Goal: Transaction & Acquisition: Purchase product/service

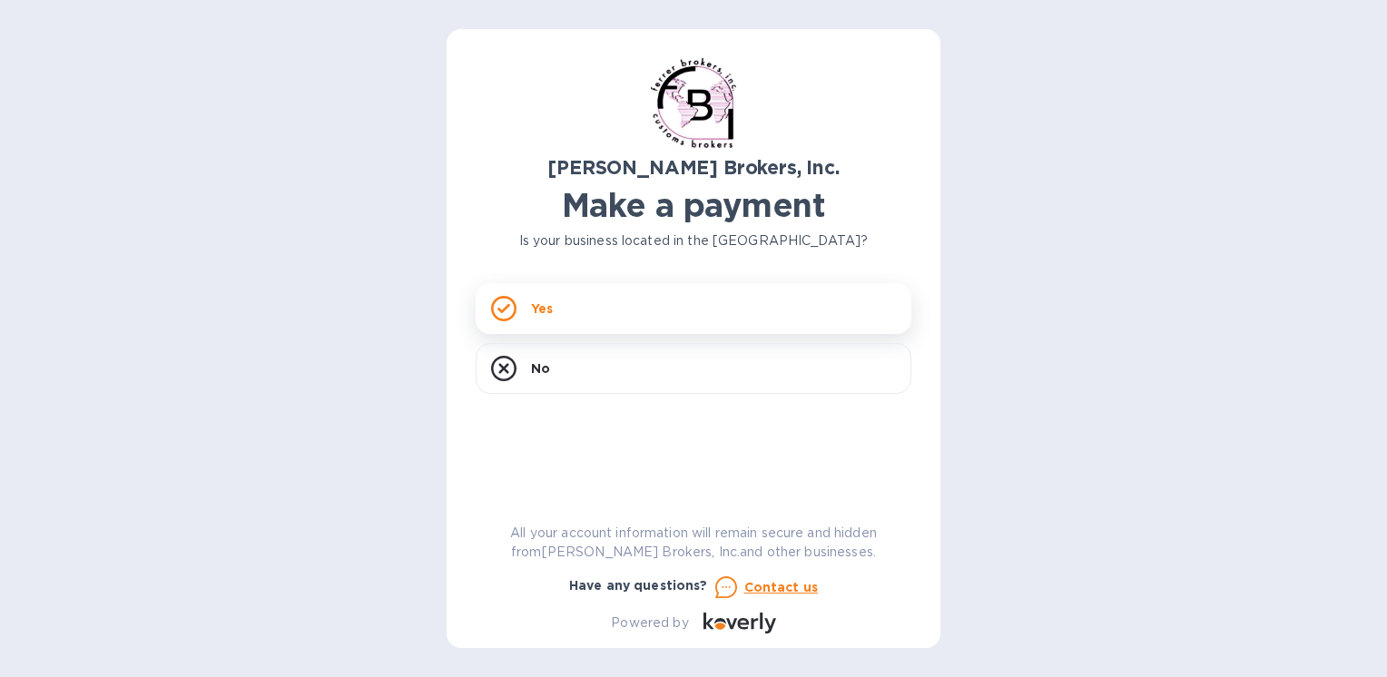
click at [542, 307] on p "Yes" at bounding box center [542, 309] width 22 height 18
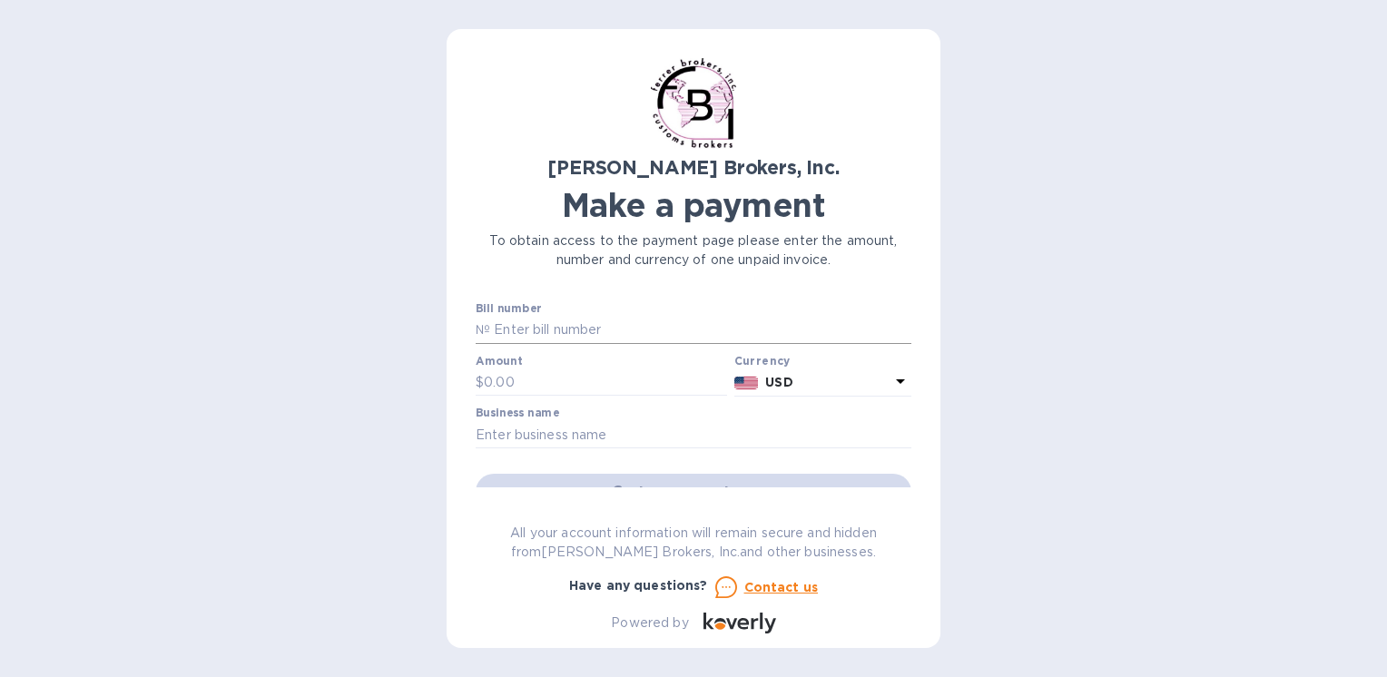
click at [625, 323] on input "text" at bounding box center [700, 330] width 421 height 27
type input "297726"
click at [545, 389] on input "text" at bounding box center [605, 382] width 243 height 27
type input "10,854.00"
click at [608, 446] on input "text" at bounding box center [694, 434] width 436 height 27
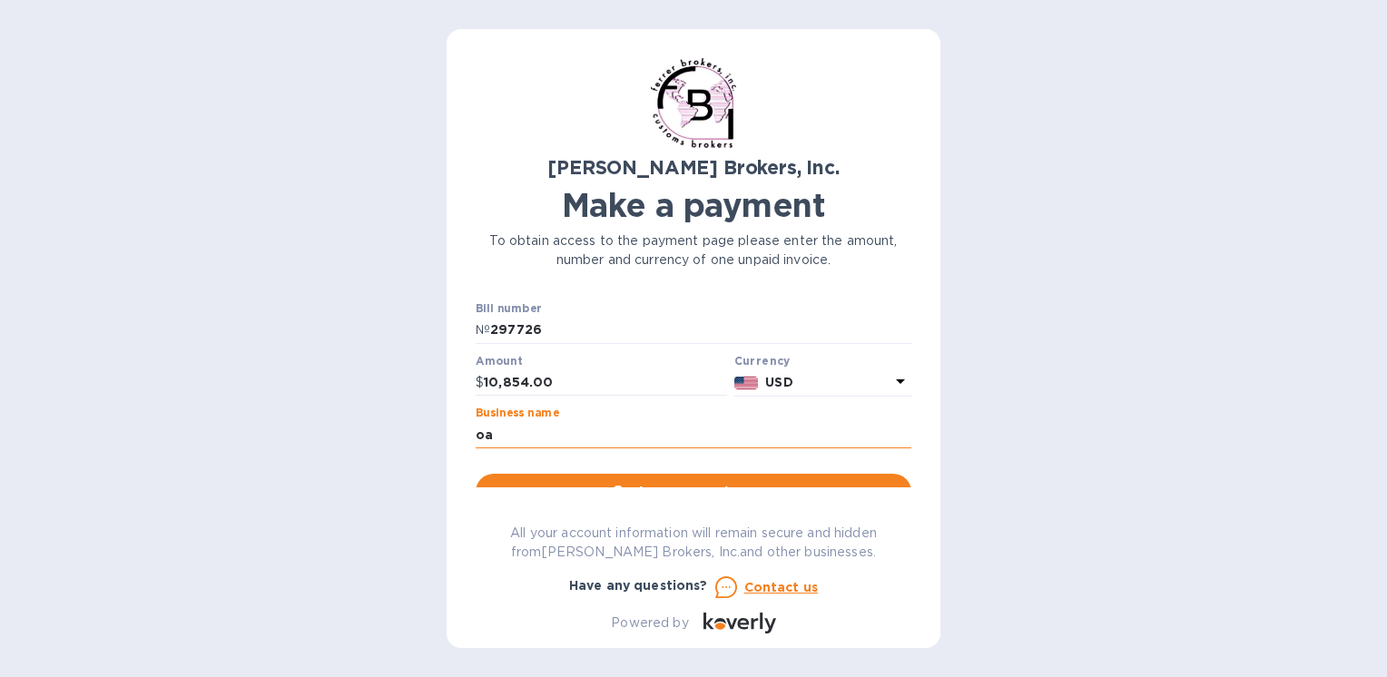
type input "o"
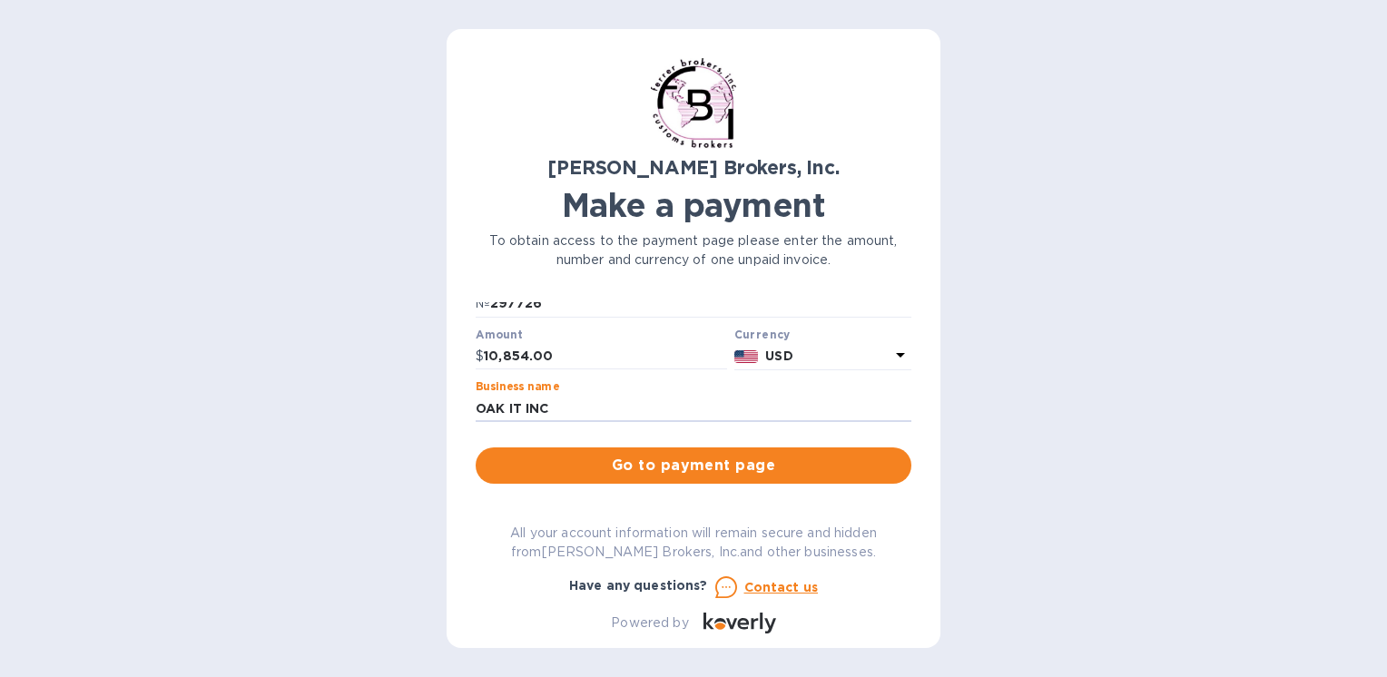
scroll to position [117, 0]
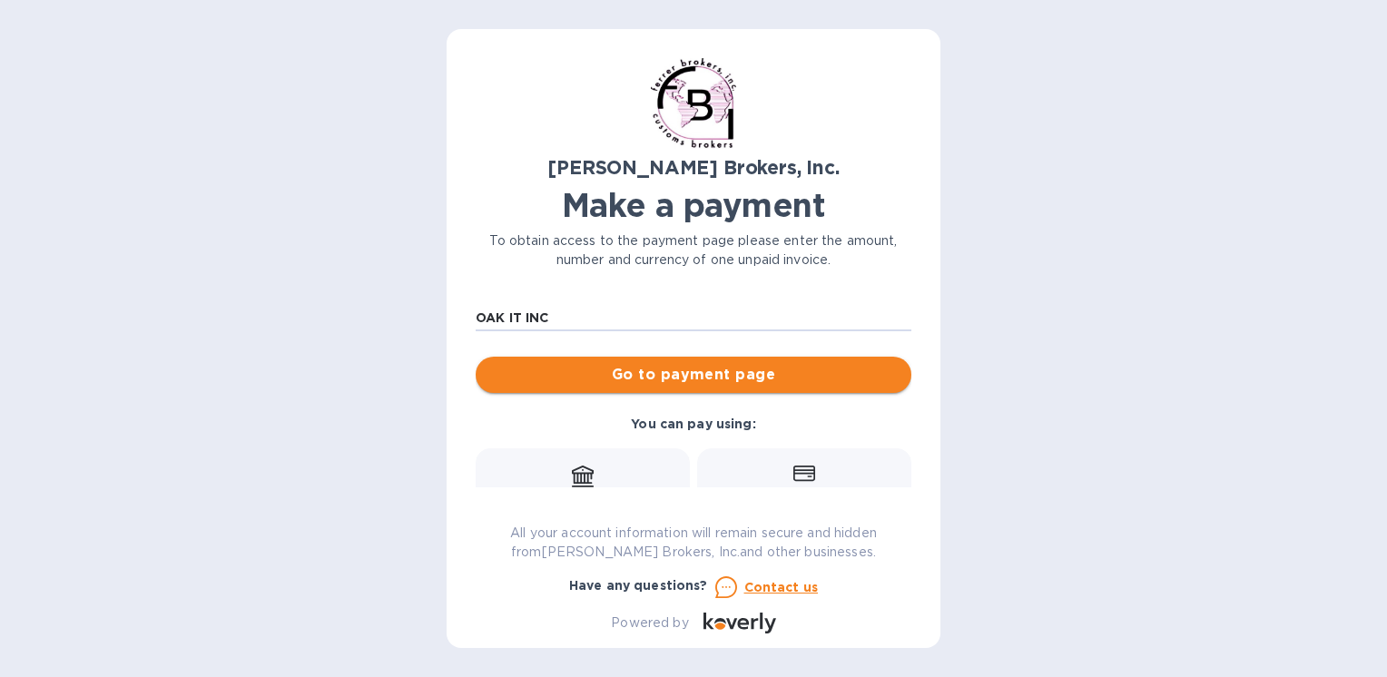
type input "OAK IT INC"
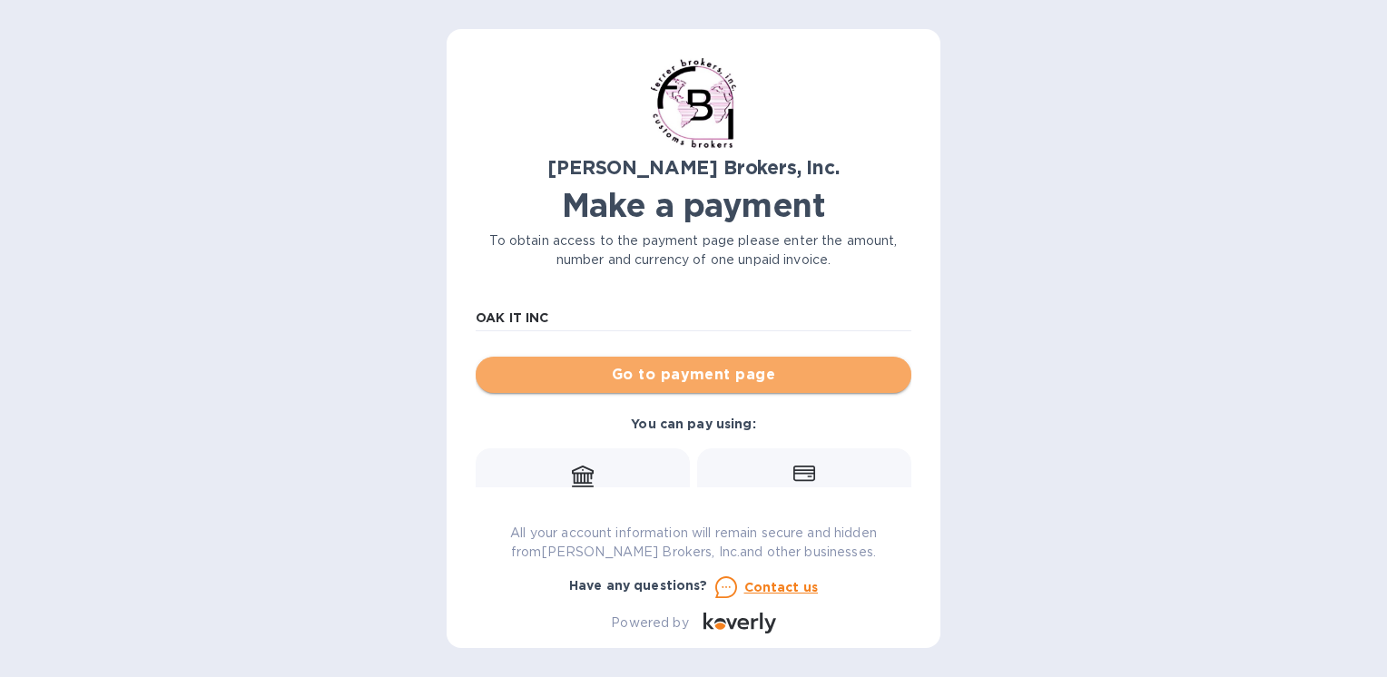
click at [730, 387] on button "Go to payment page" at bounding box center [694, 375] width 436 height 36
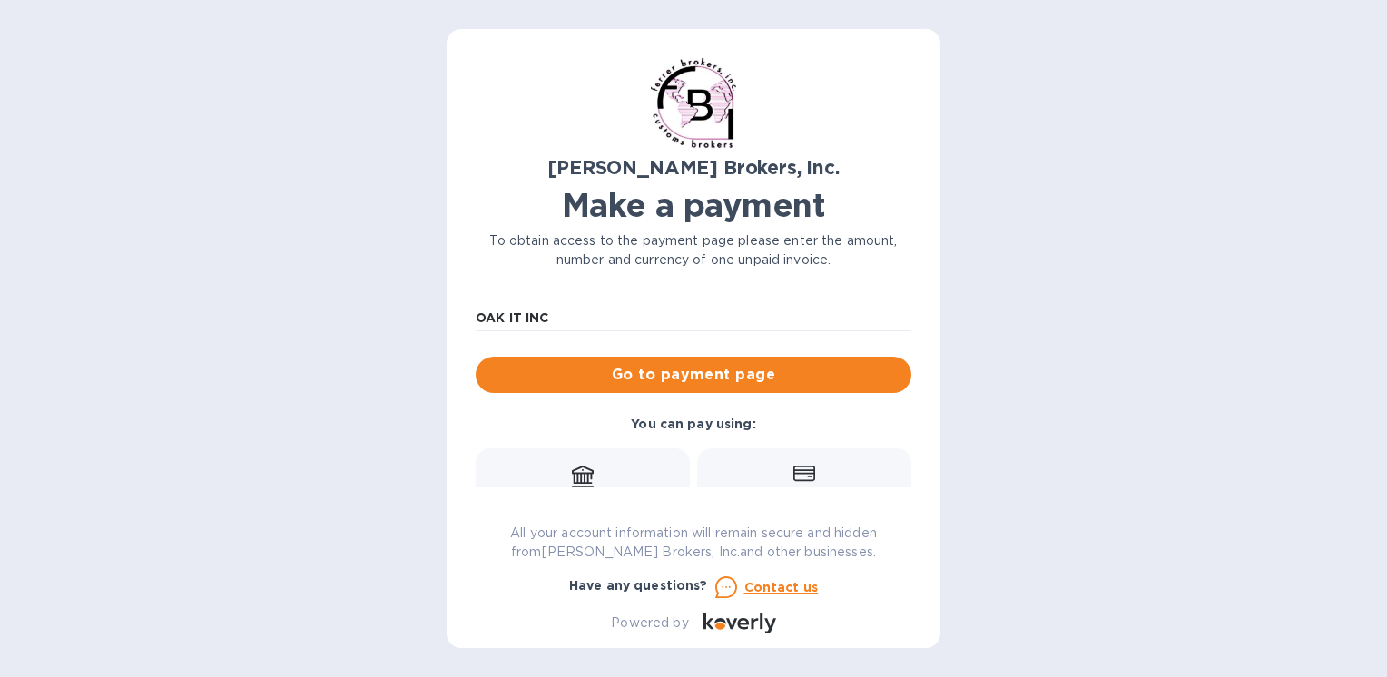
scroll to position [177, 0]
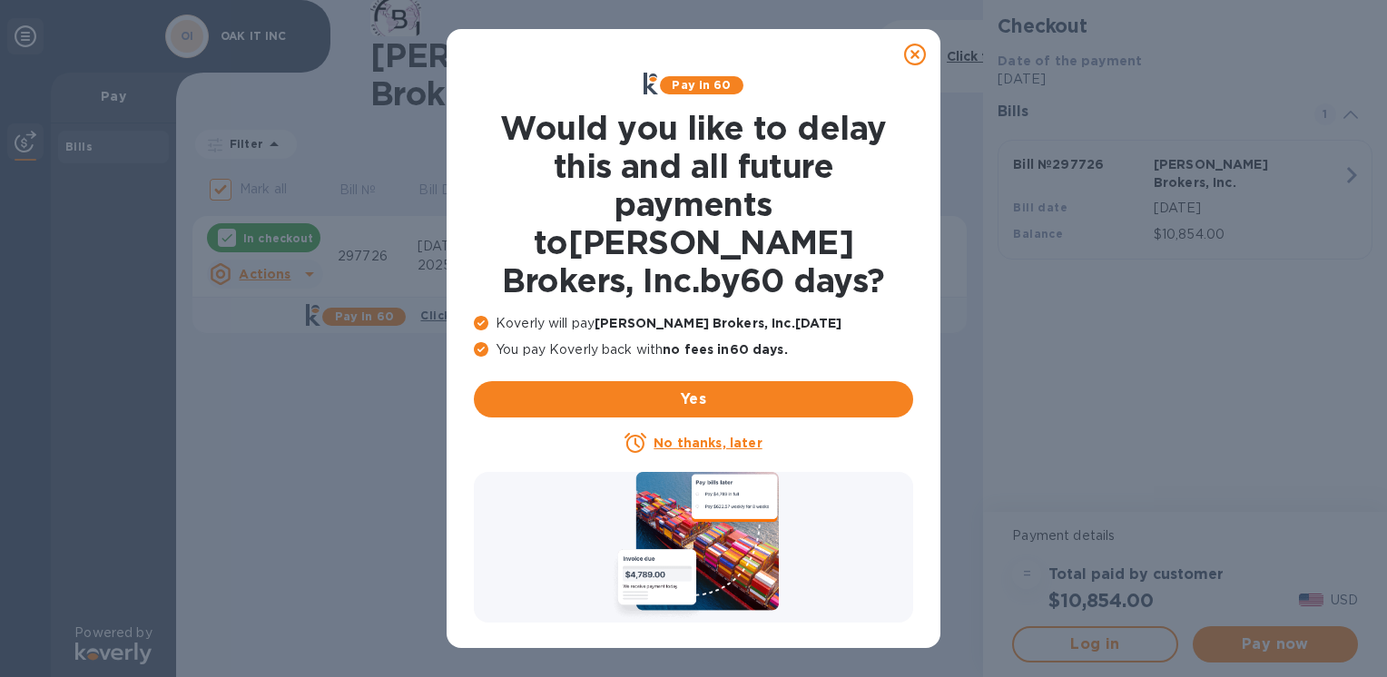
click at [704, 436] on u "No thanks, later" at bounding box center [708, 443] width 108 height 15
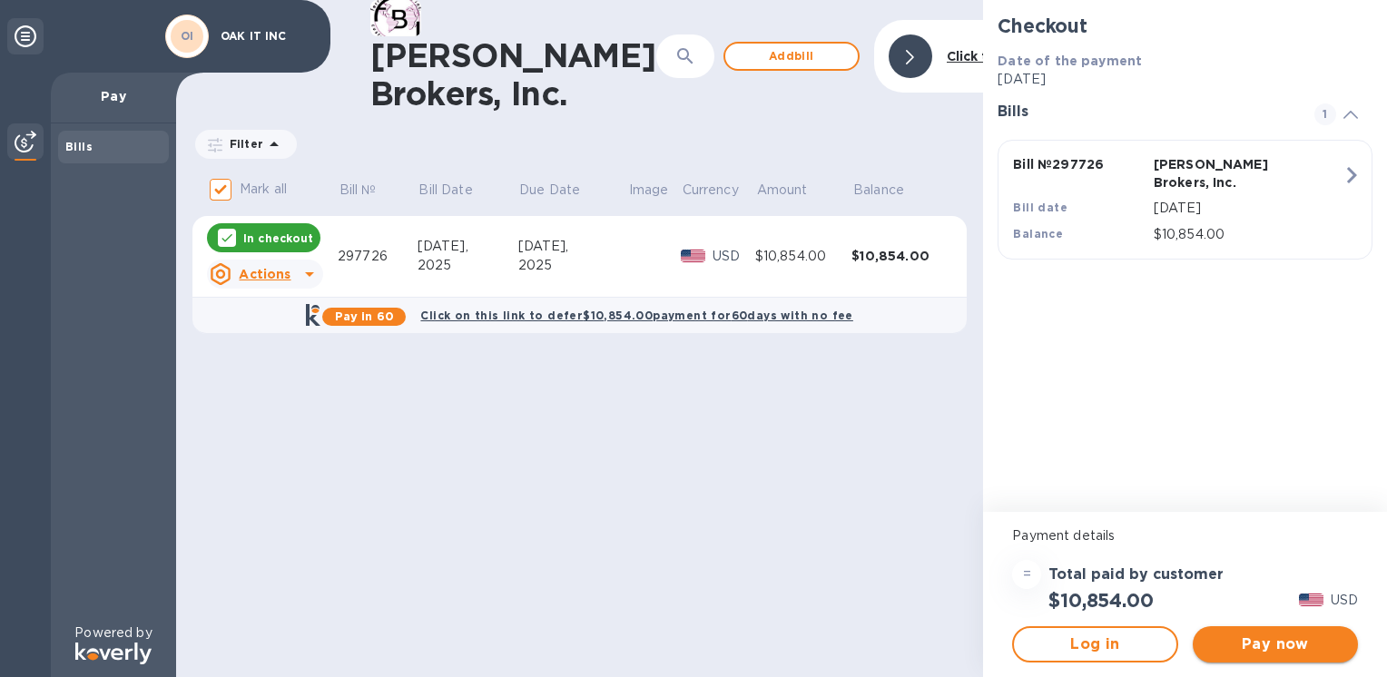
click at [1266, 646] on span "Pay now" at bounding box center [1275, 645] width 136 height 22
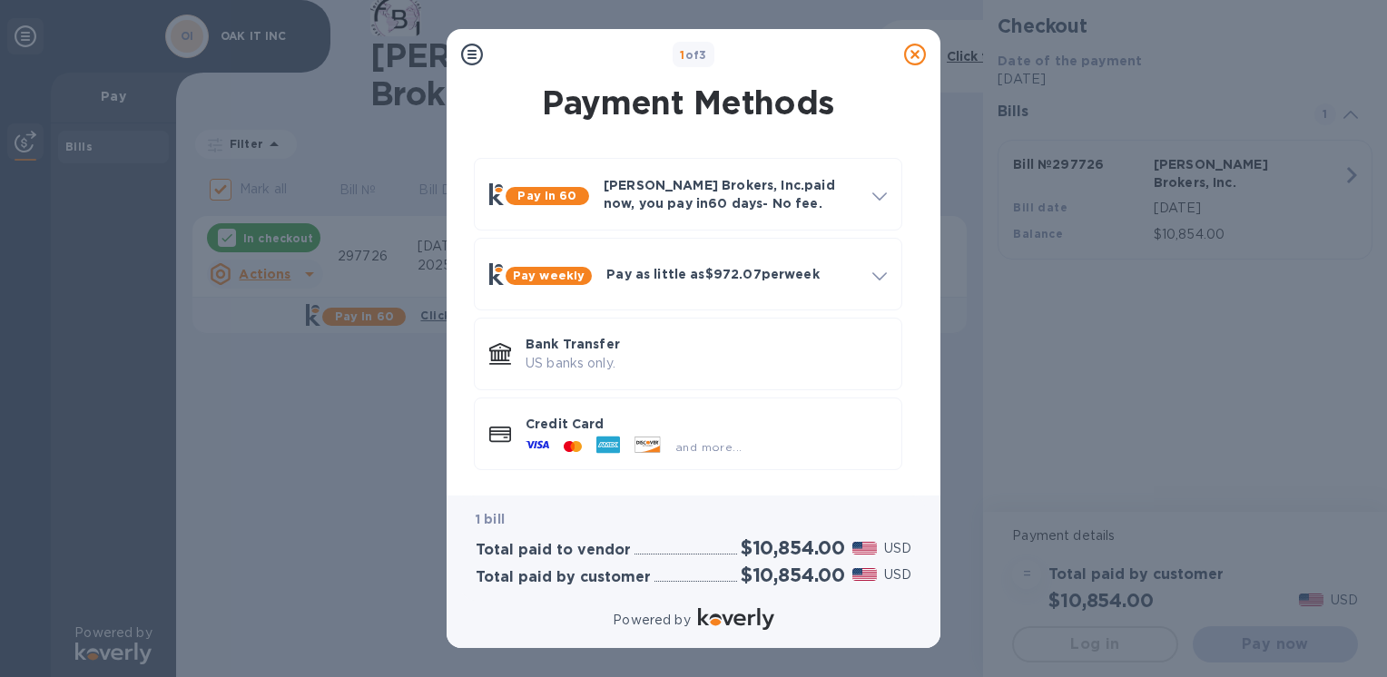
click at [542, 419] on p "Credit Card" at bounding box center [706, 424] width 361 height 18
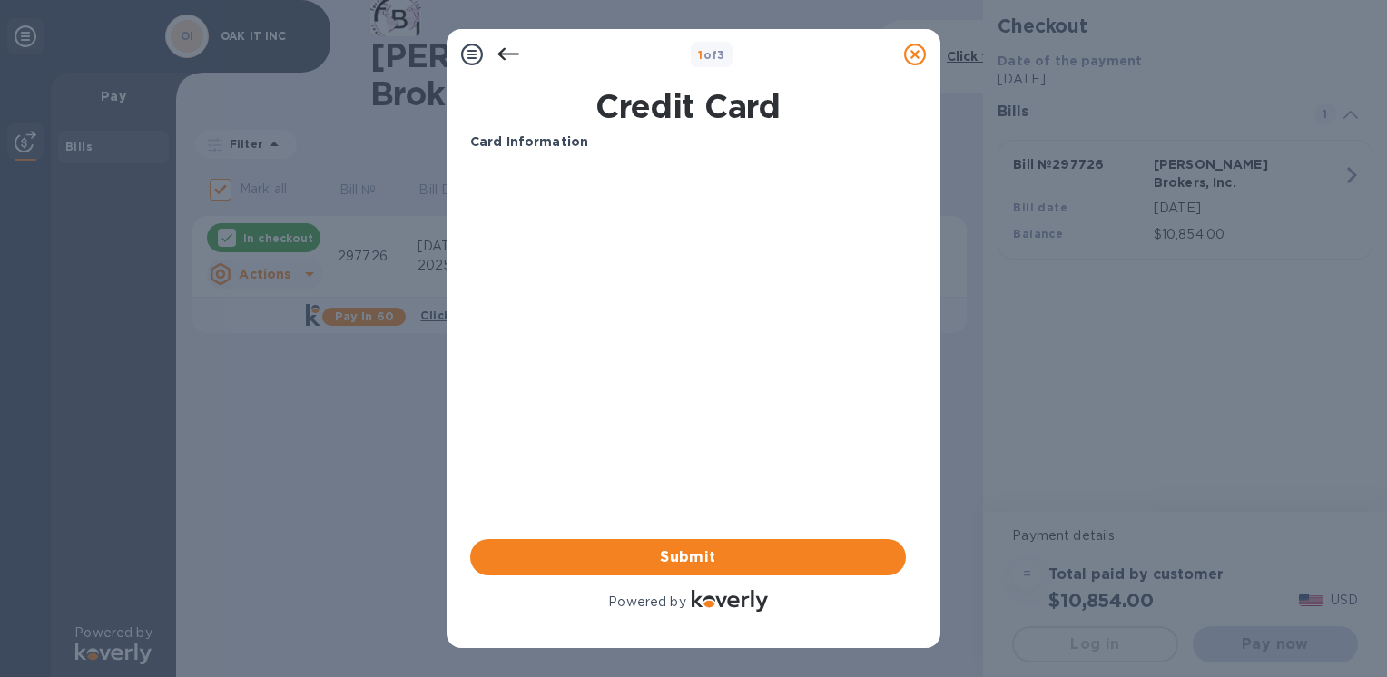
click at [154, 413] on div "1 of 3 Credit Card Card Information Your browser does not support iframes Submi…" at bounding box center [693, 338] width 1387 height 677
drag, startPoint x: 308, startPoint y: 448, endPoint x: 315, endPoint y: 439, distance: 11.6
click at [309, 446] on div "1 of 3 Credit Card Card Information Your browser does not support iframes Submi…" at bounding box center [693, 338] width 1387 height 677
drag, startPoint x: 559, startPoint y: 493, endPoint x: 570, endPoint y: 475, distance: 21.2
click at [559, 492] on div "Card Information Your browser does not support iframes Submit Powered by" at bounding box center [688, 374] width 436 height 483
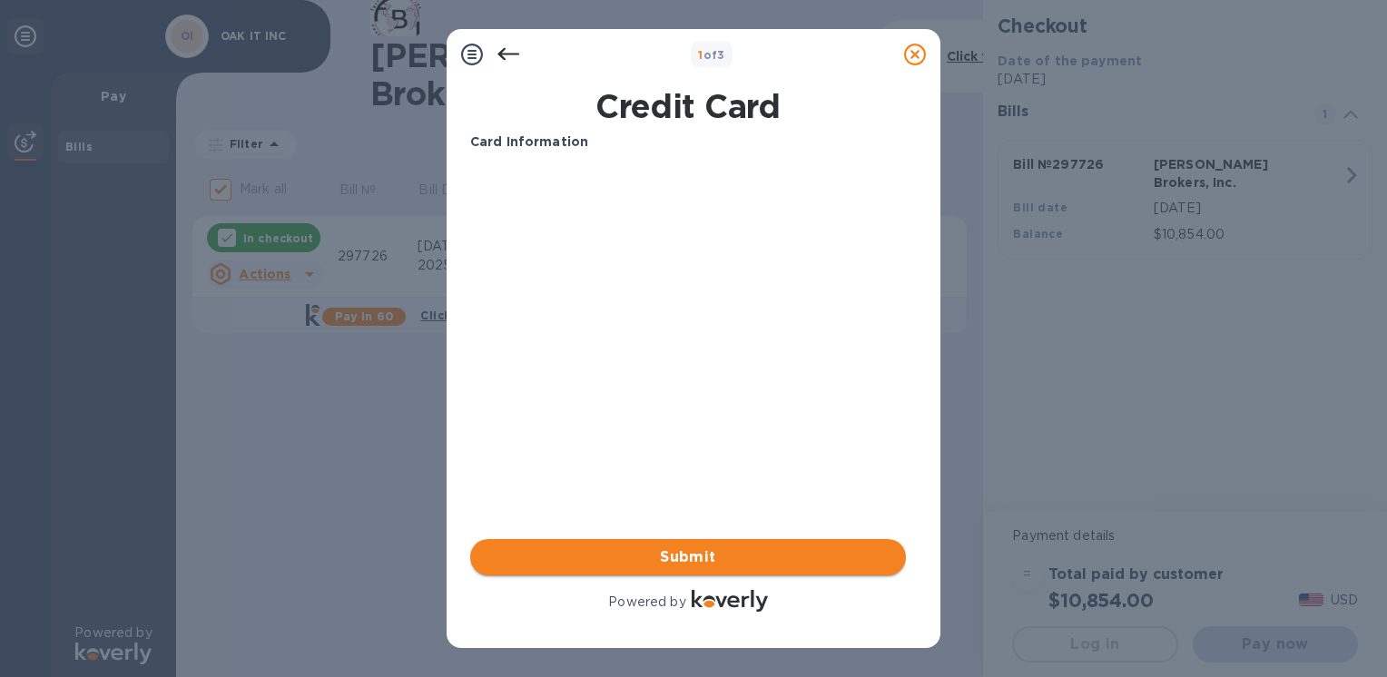
click at [772, 568] on button "Submit" at bounding box center [688, 557] width 436 height 36
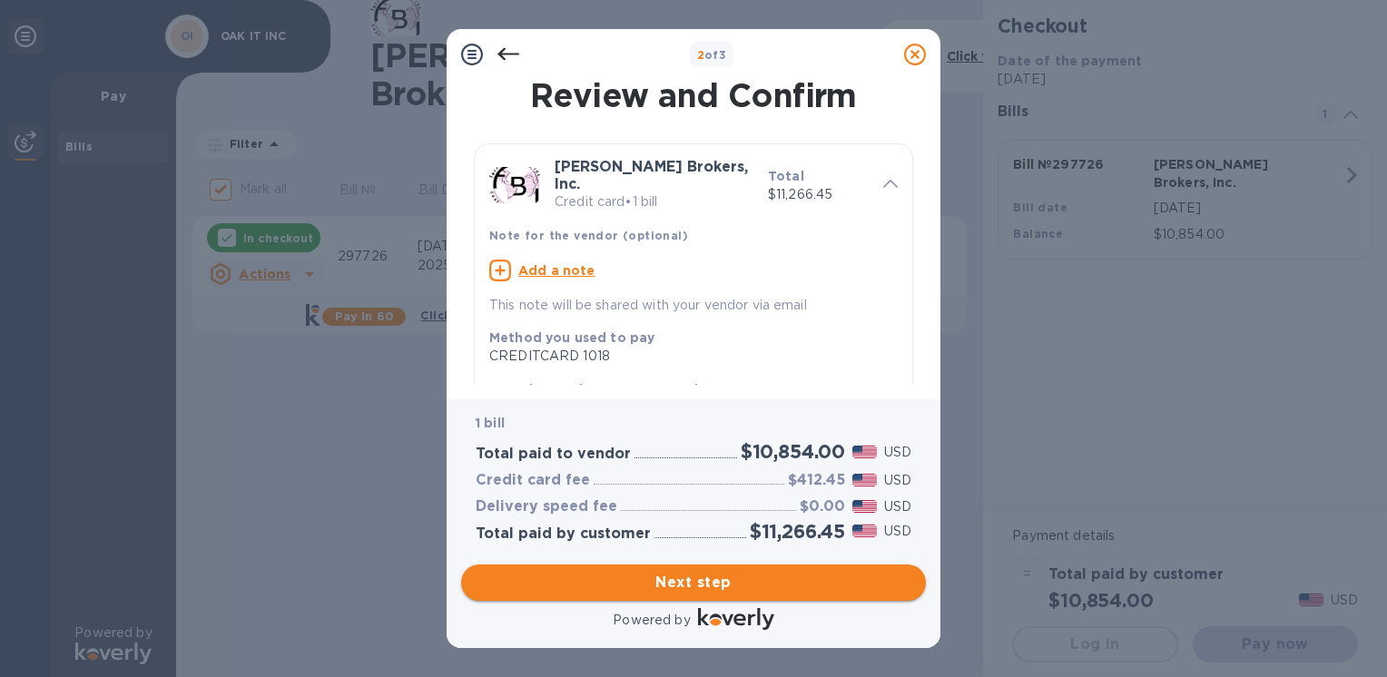
click at [791, 579] on span "Next step" at bounding box center [694, 583] width 436 height 22
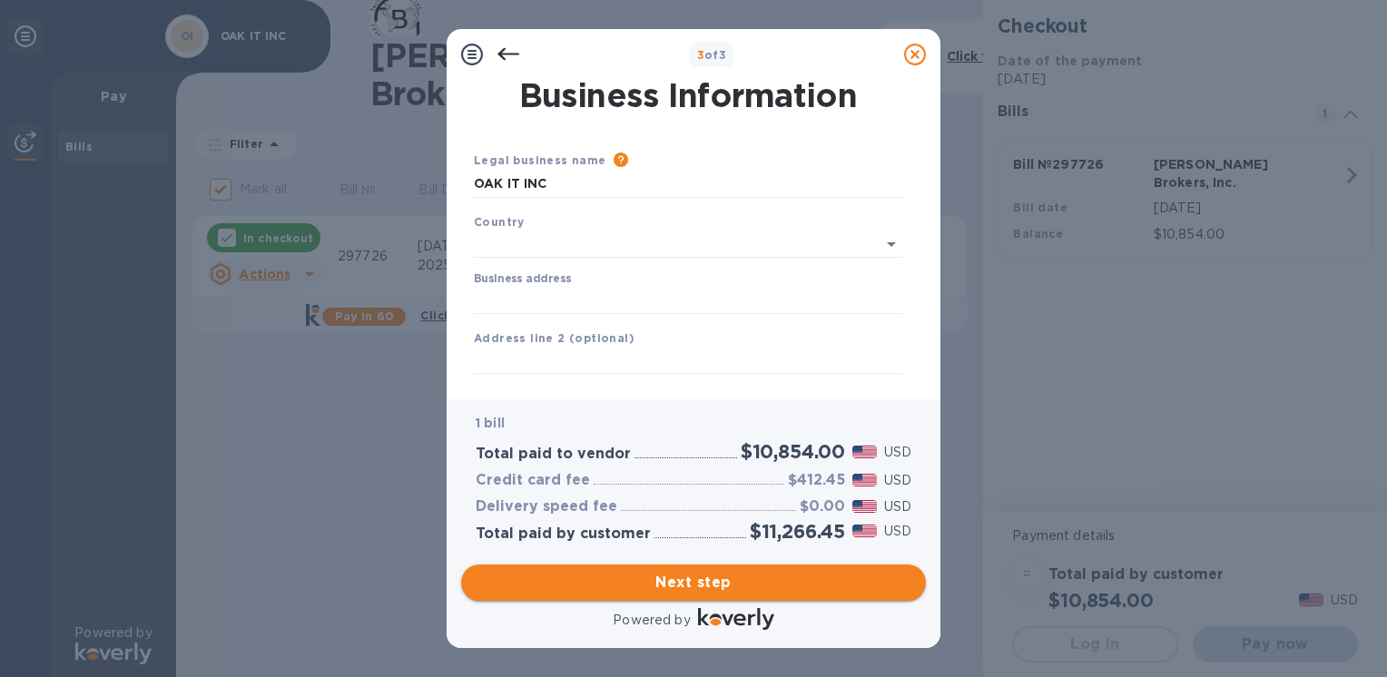
type input "United States"
click at [567, 300] on input "Business address" at bounding box center [688, 296] width 428 height 27
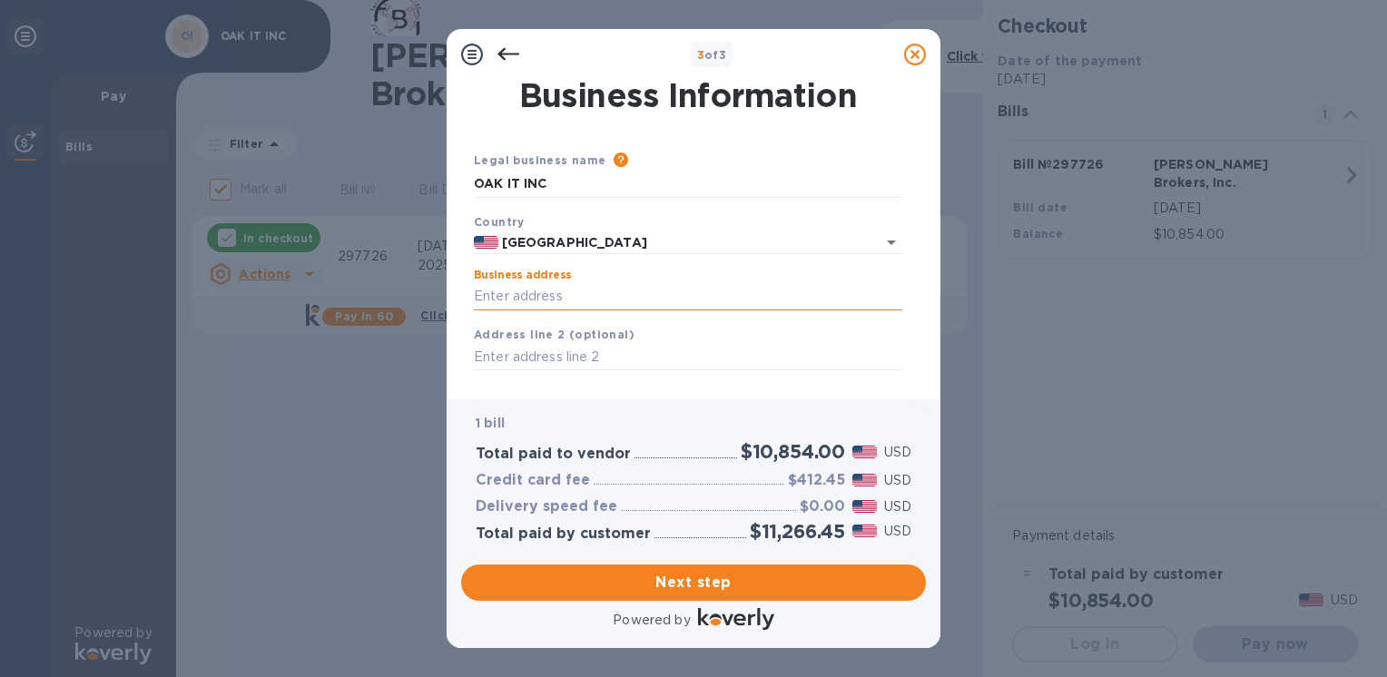
type input "143 Business Center Drive"
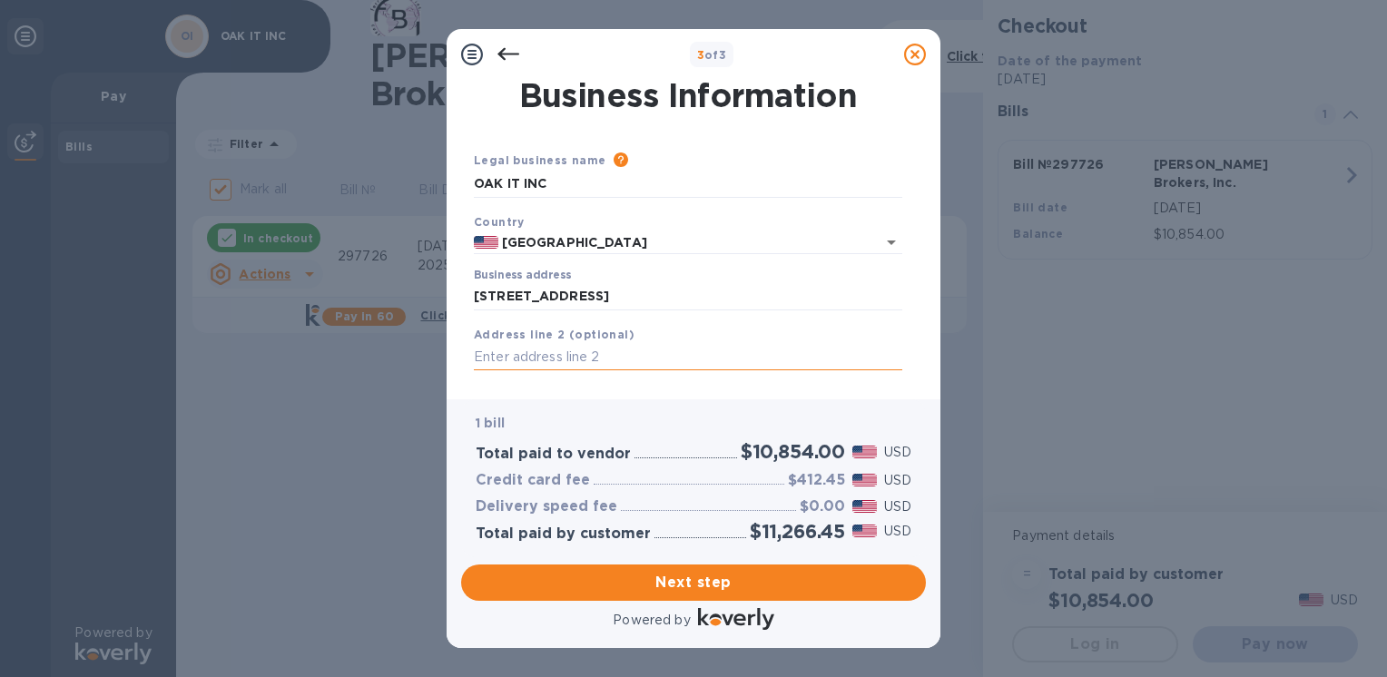
click at [602, 360] on input "text" at bounding box center [688, 357] width 428 height 27
type input "143 Business Center Drive, Corona, CA, USA"
type input "92878"
click at [649, 356] on input "143 Business Center Drive, Corona, CA, USA" at bounding box center [688, 357] width 428 height 27
click at [717, 590] on span "Next step" at bounding box center [694, 583] width 436 height 22
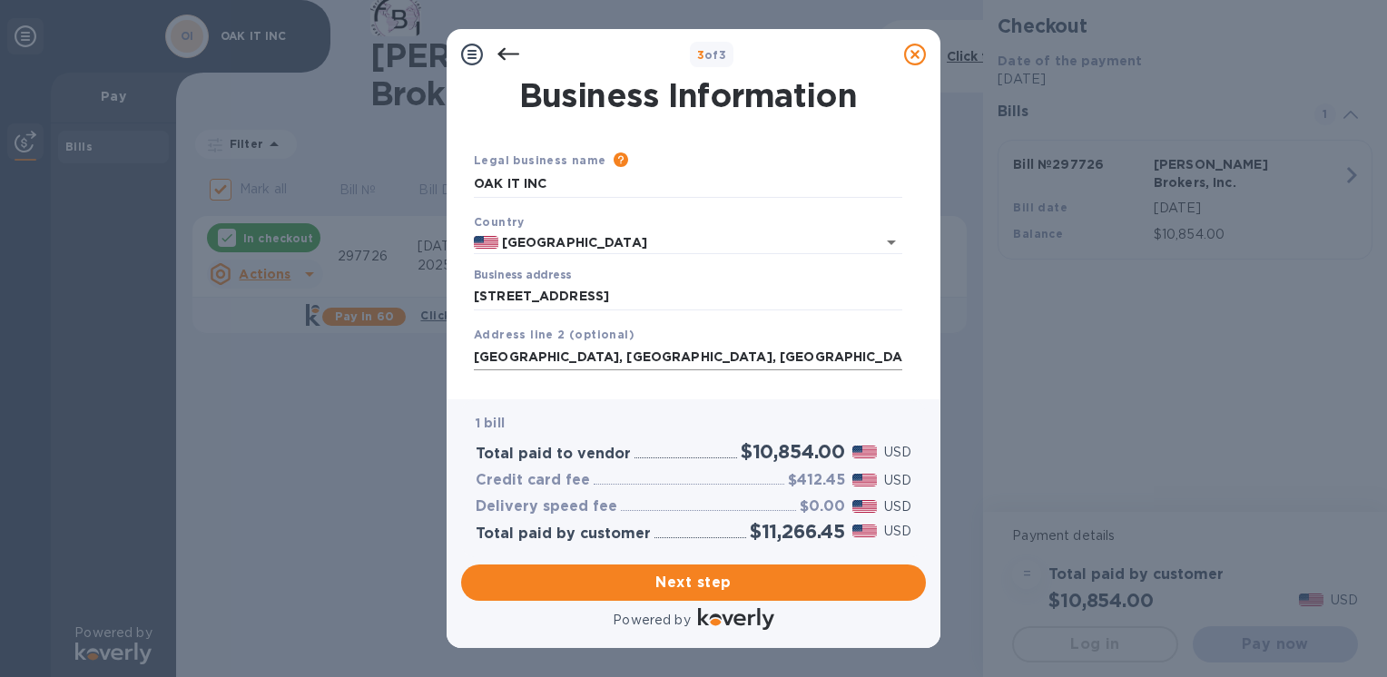
click at [609, 358] on input "Corona, CA, USA" at bounding box center [688, 357] width 428 height 27
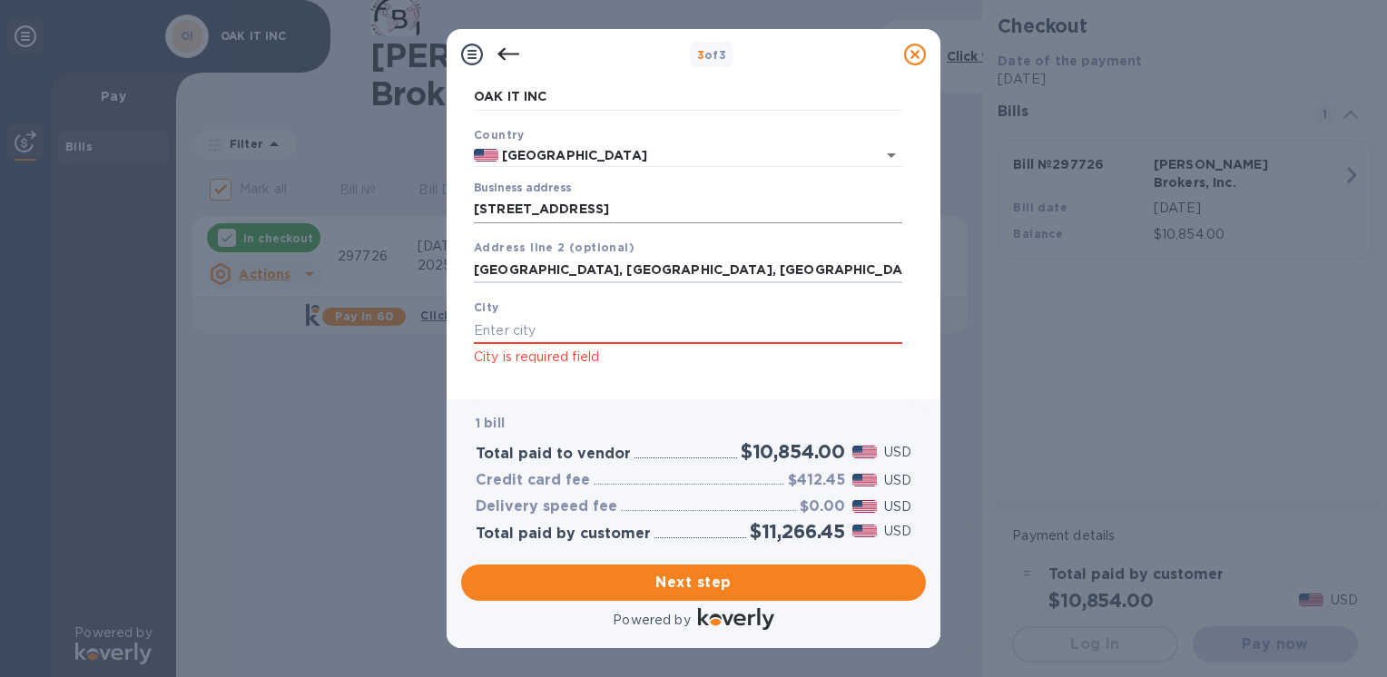
scroll to position [182, 0]
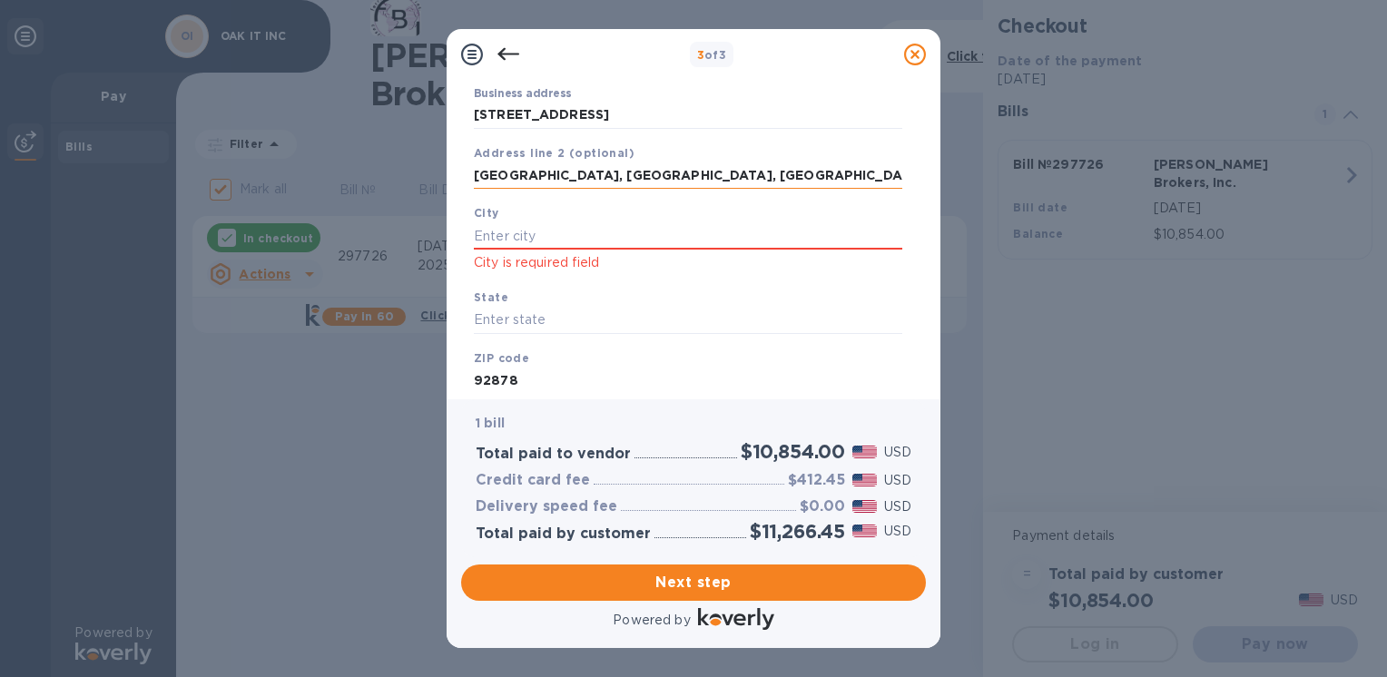
click at [665, 181] on input "Corona, CA, USA 92878" at bounding box center [688, 176] width 428 height 27
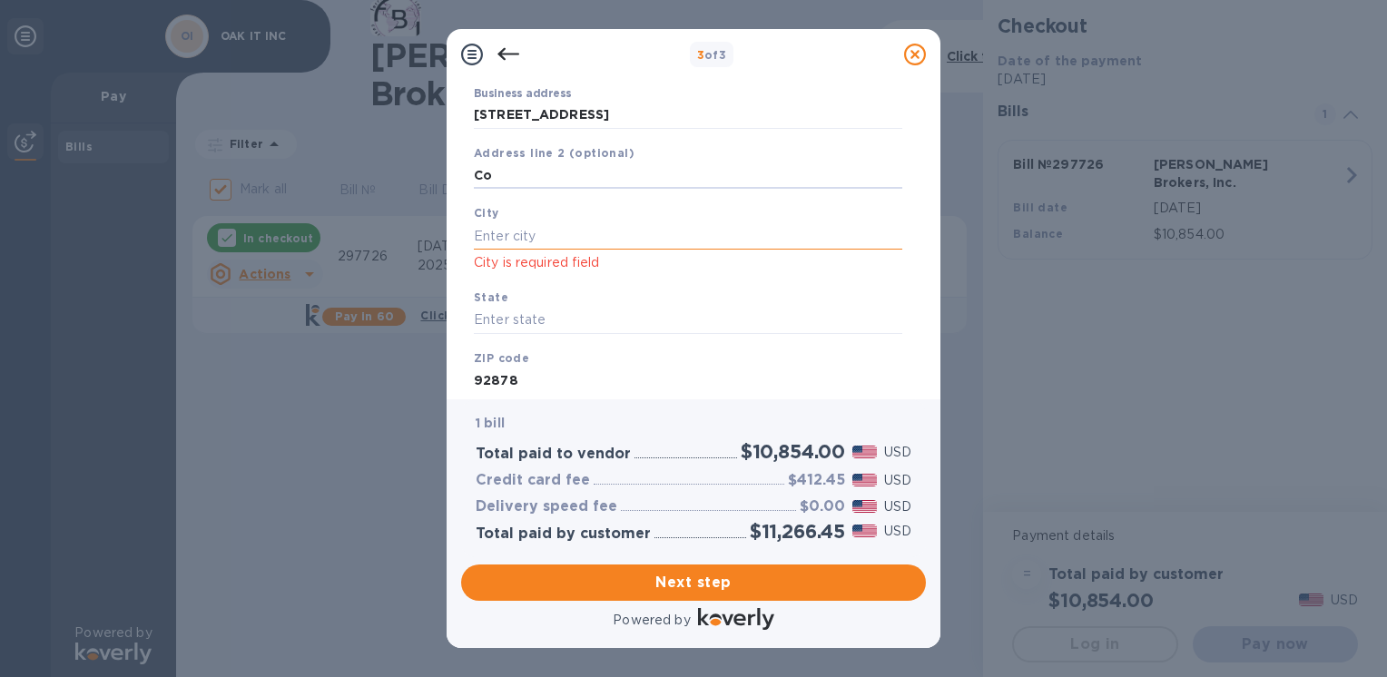
type input "C"
click at [546, 238] on input "text" at bounding box center [688, 235] width 428 height 27
type input "c"
type input "CORONA"
click at [543, 325] on input "text" at bounding box center [688, 320] width 428 height 27
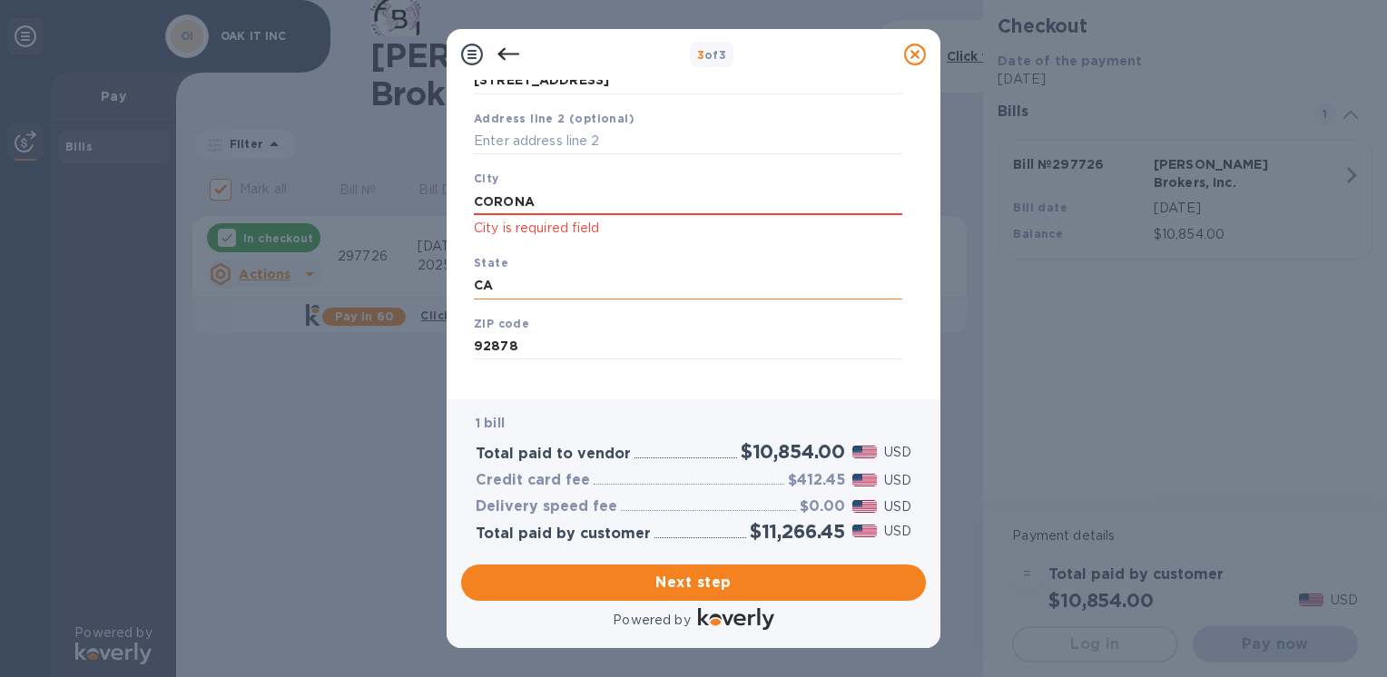
scroll to position [236, 0]
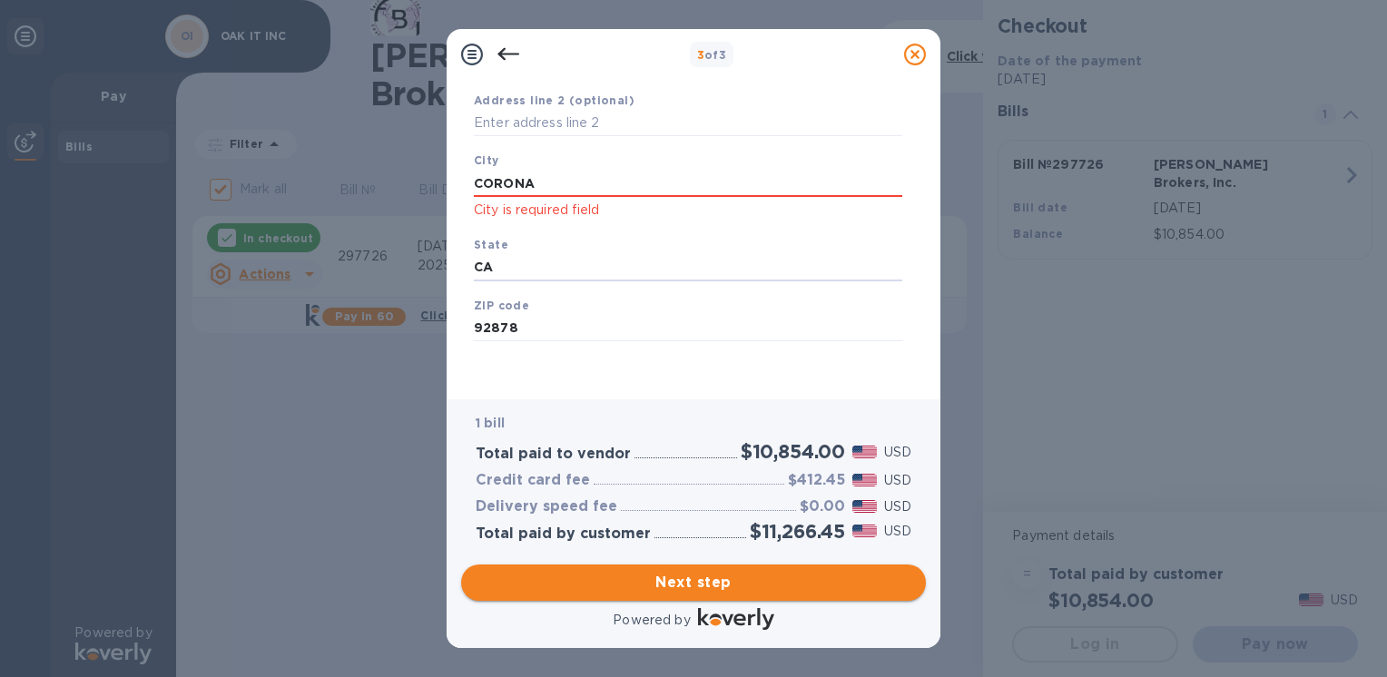
type input "CA"
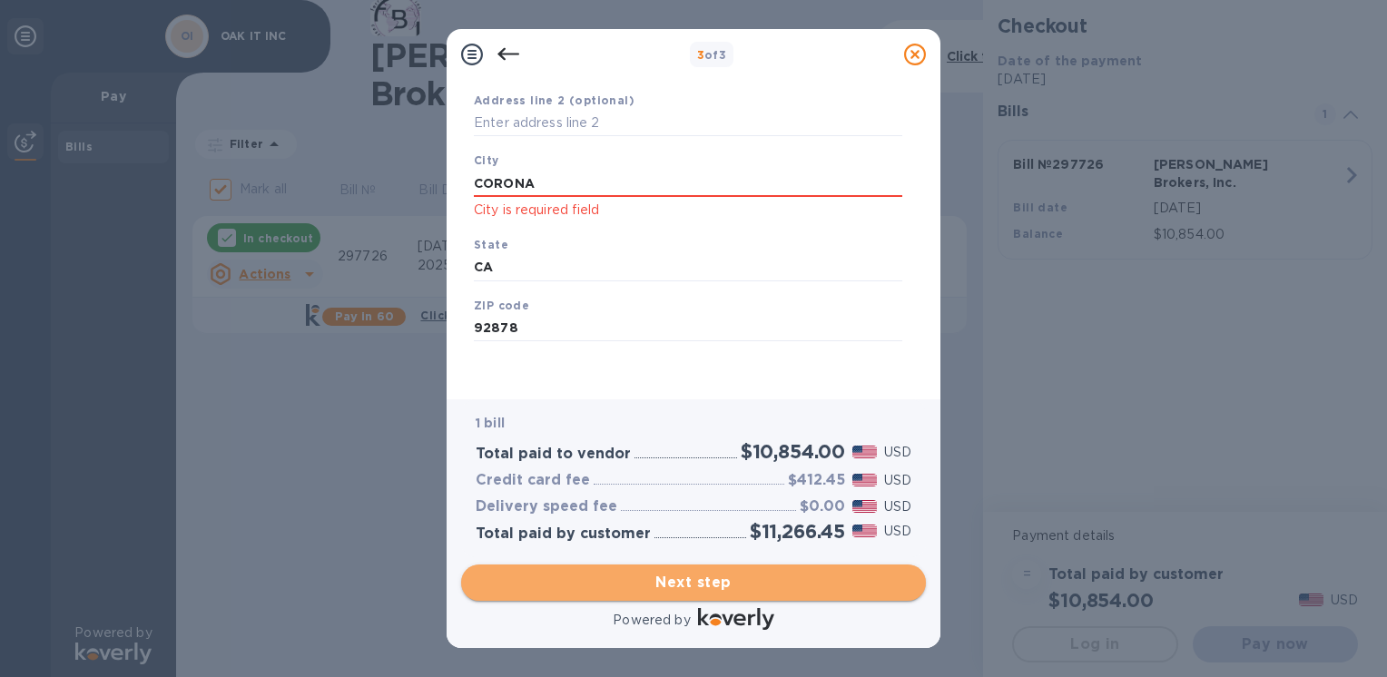
click at [804, 586] on span "Next step" at bounding box center [694, 583] width 436 height 22
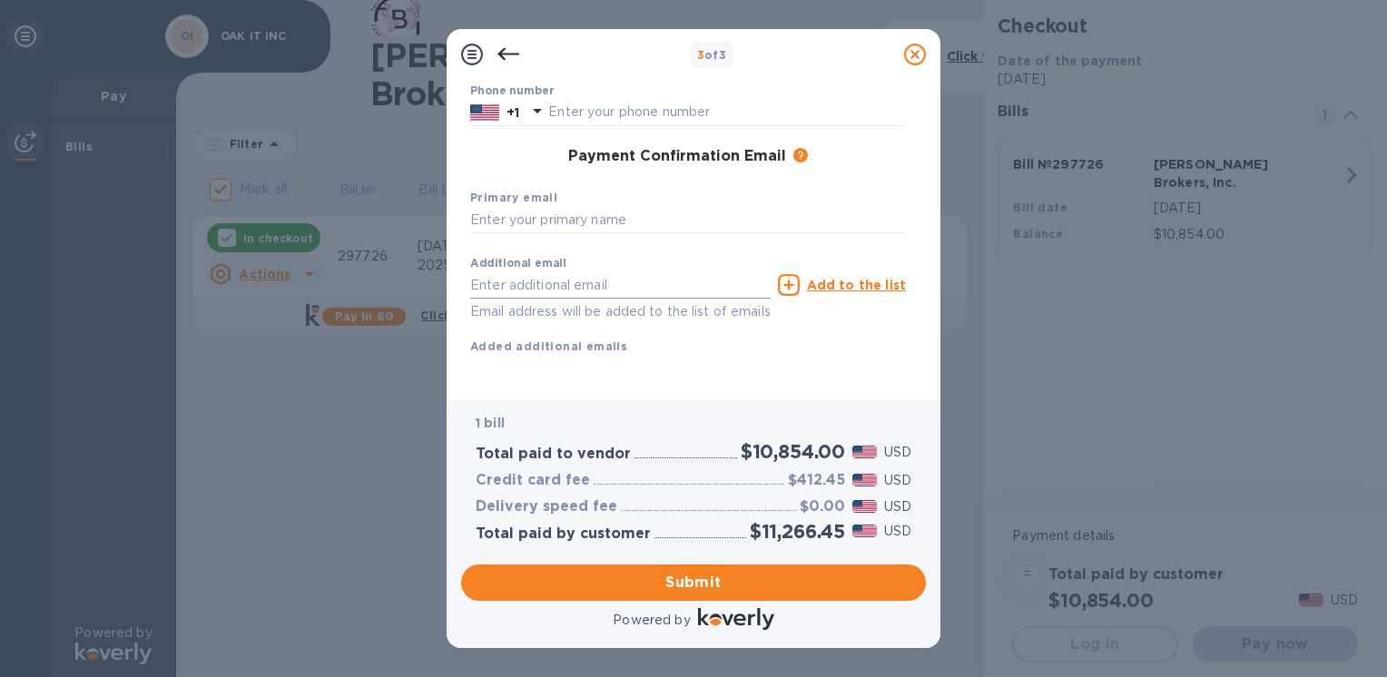
click at [648, 288] on input "text" at bounding box center [620, 284] width 300 height 27
type input "danny@oakitinc.com"
type input "DANNY"
type input "SERRANO"
type input "9517355973"
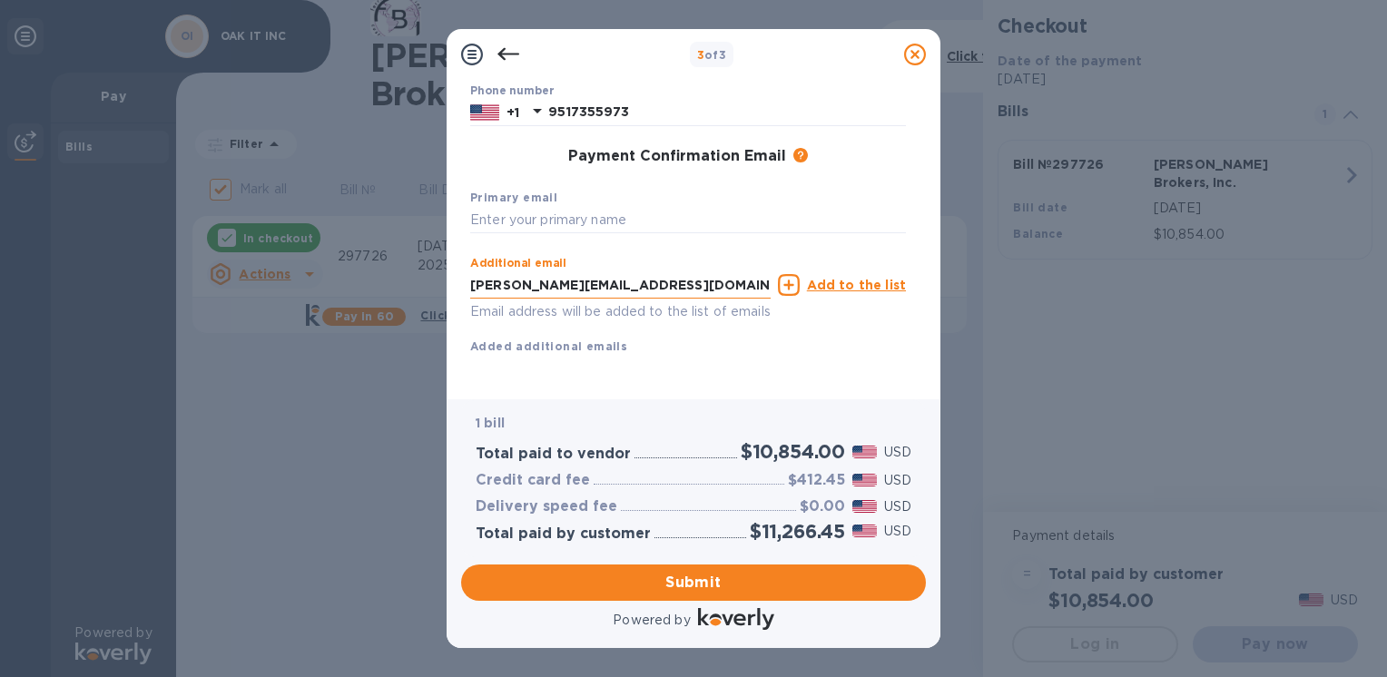
type input "danny@oakitinc.com"
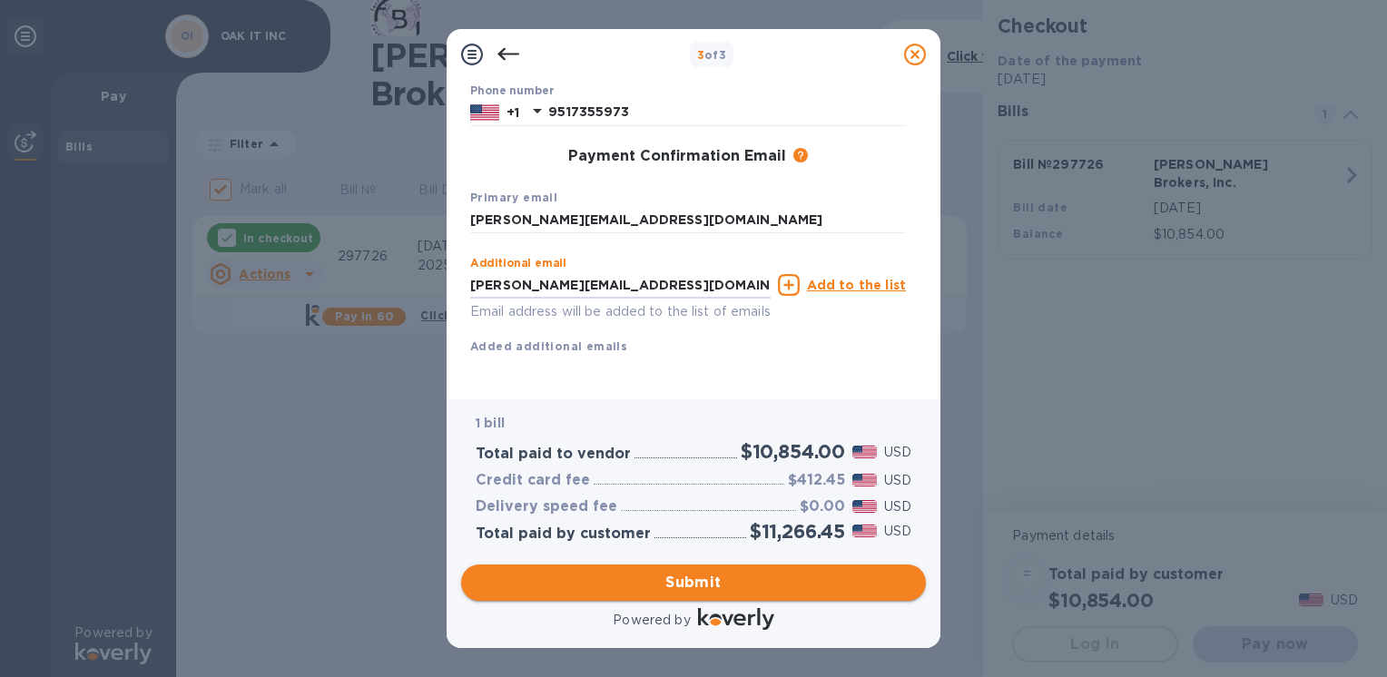
click at [702, 580] on span "Submit" at bounding box center [694, 583] width 436 height 22
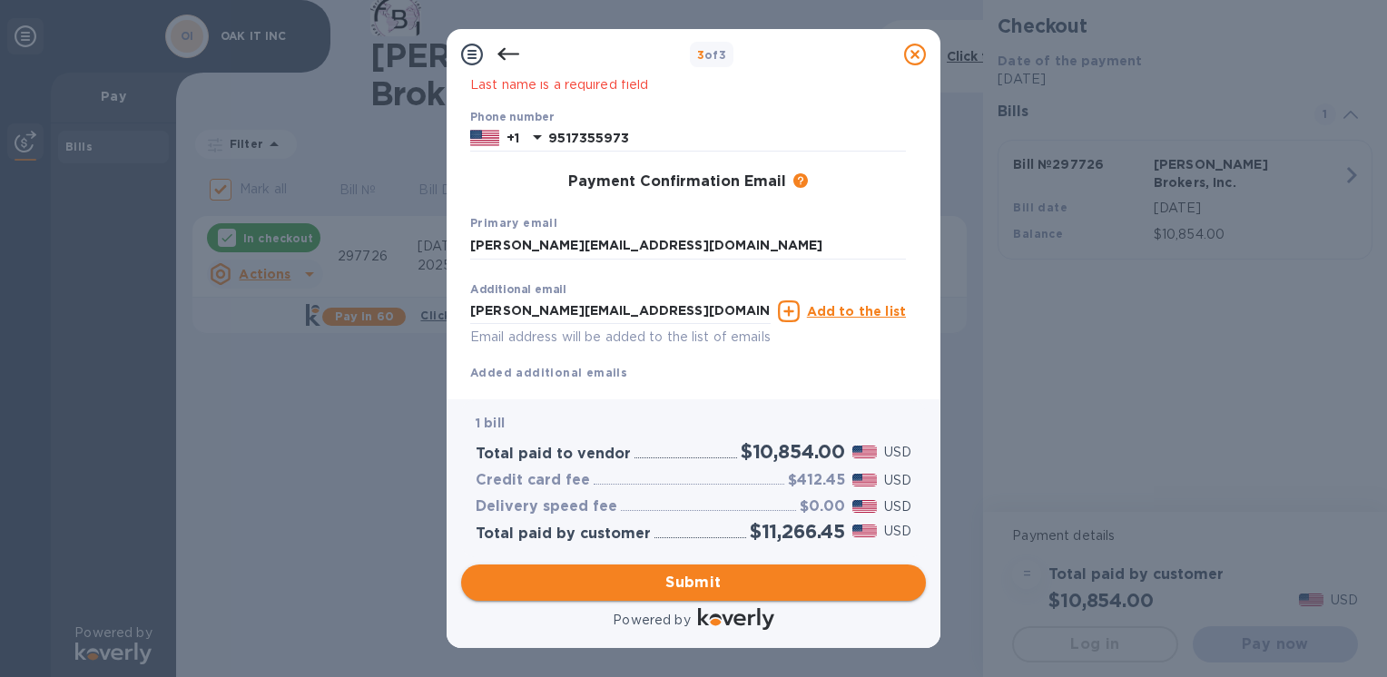
scroll to position [302, 0]
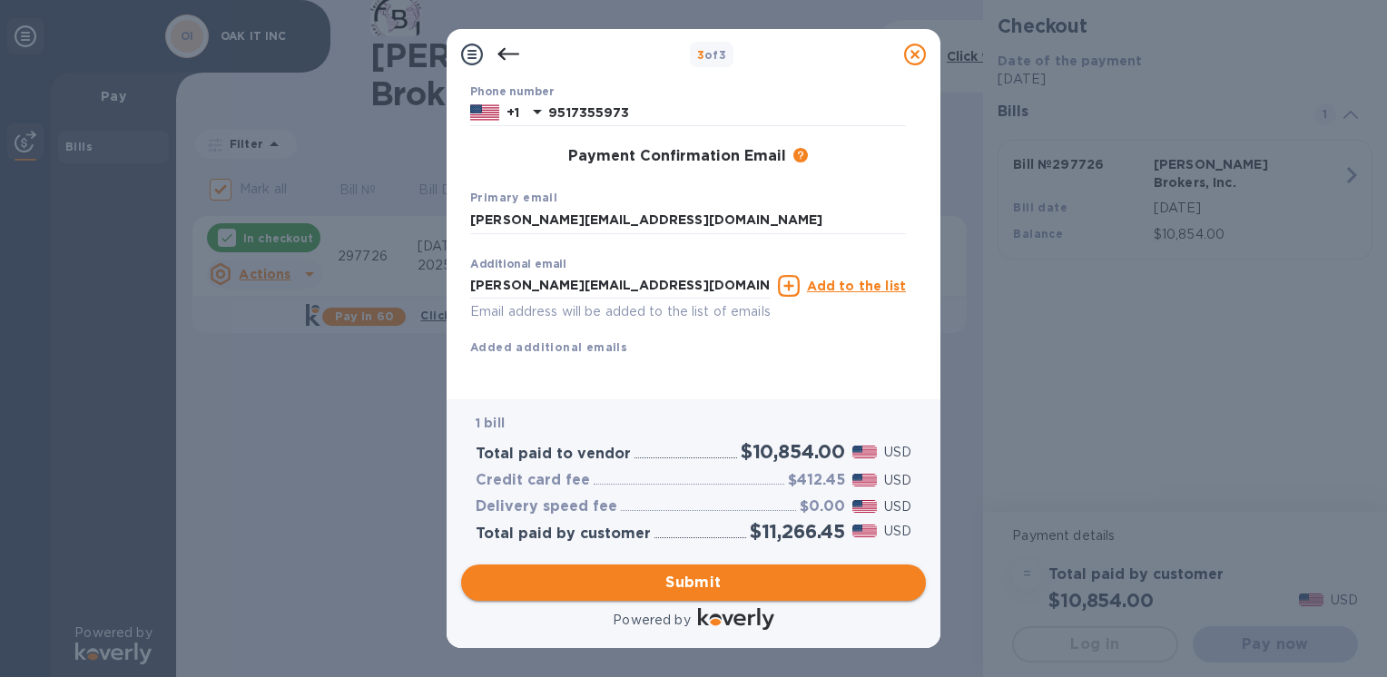
click at [702, 579] on span "Submit" at bounding box center [694, 583] width 436 height 22
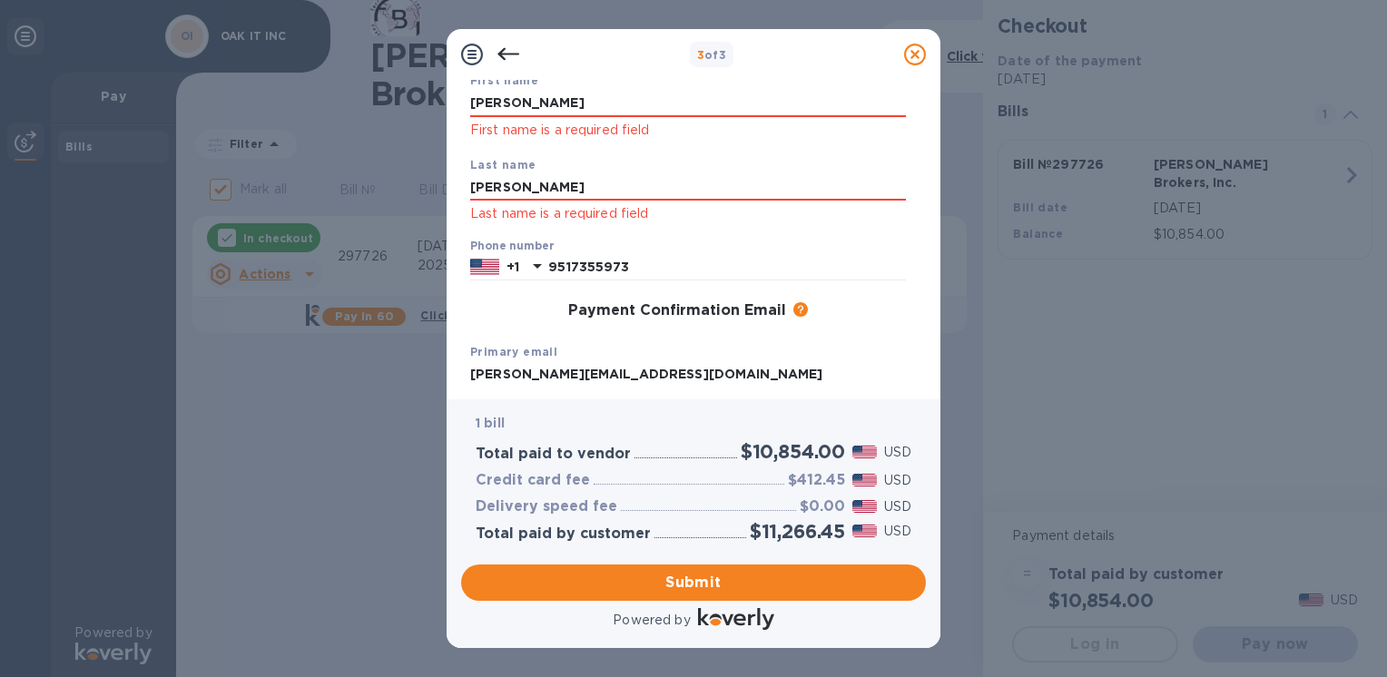
scroll to position [0, 0]
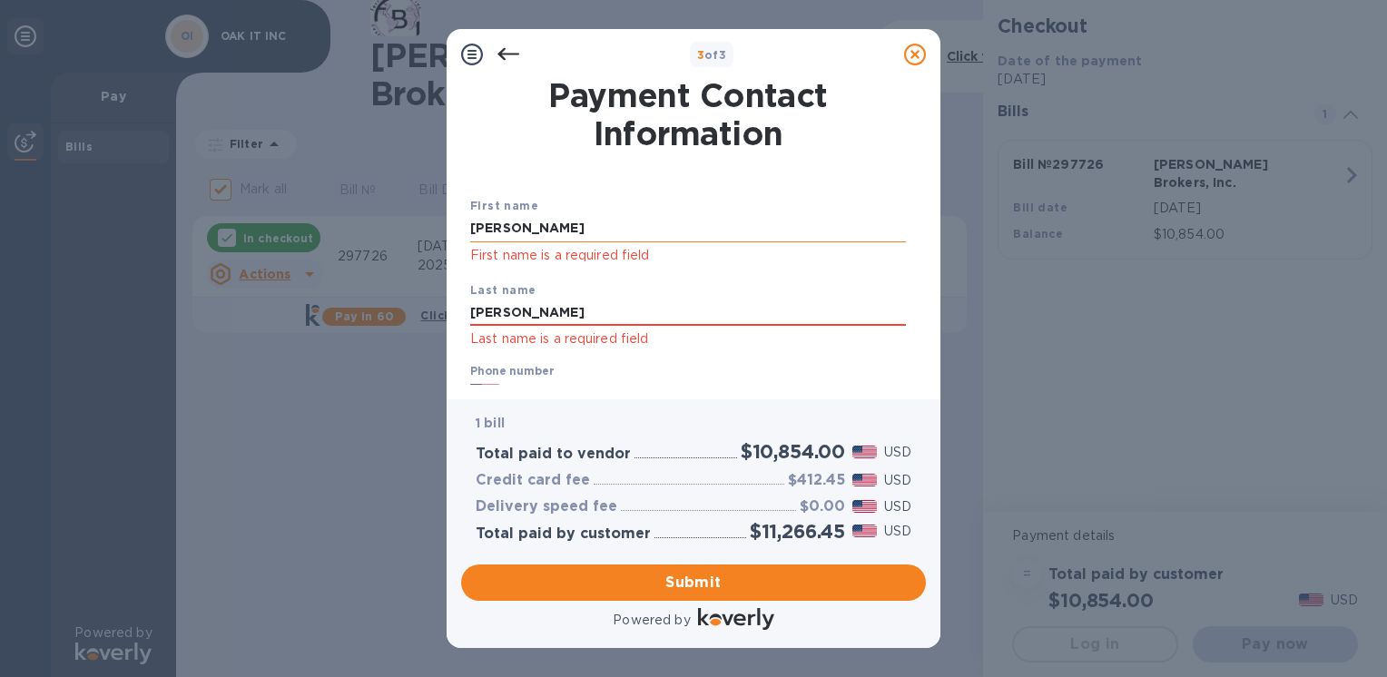
click at [611, 234] on input "DANNY" at bounding box center [688, 228] width 436 height 27
type input "D"
type input "SEAN"
click at [586, 307] on input "SERRANO" at bounding box center [688, 313] width 436 height 27
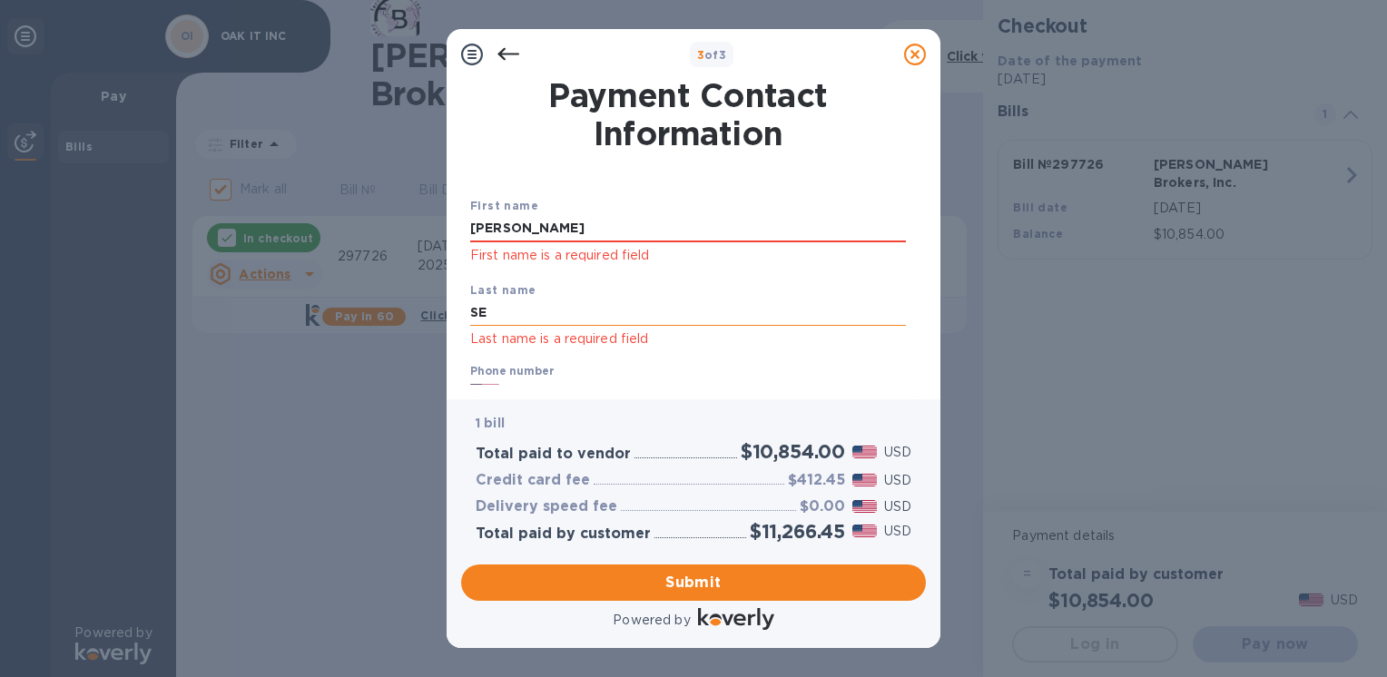
type input "S"
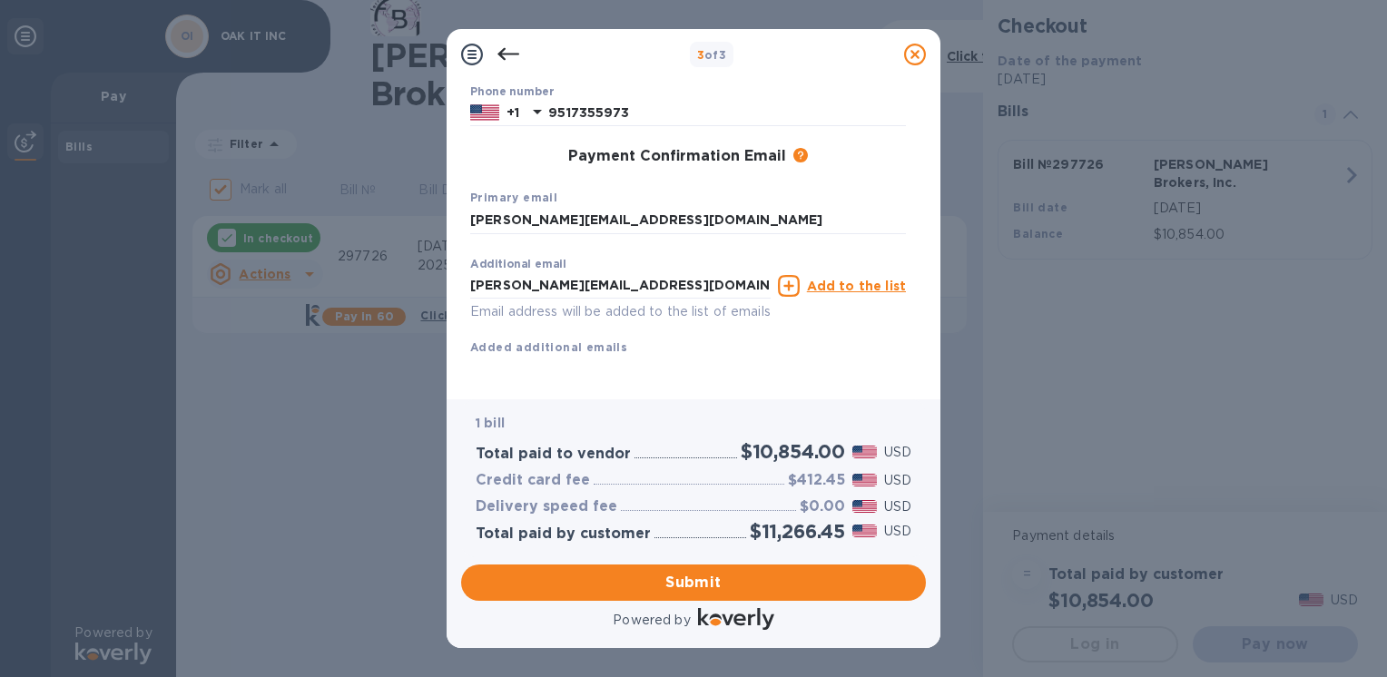
scroll to position [302, 0]
type input "KITTIKO"
click at [753, 582] on span "Submit" at bounding box center [694, 583] width 436 height 22
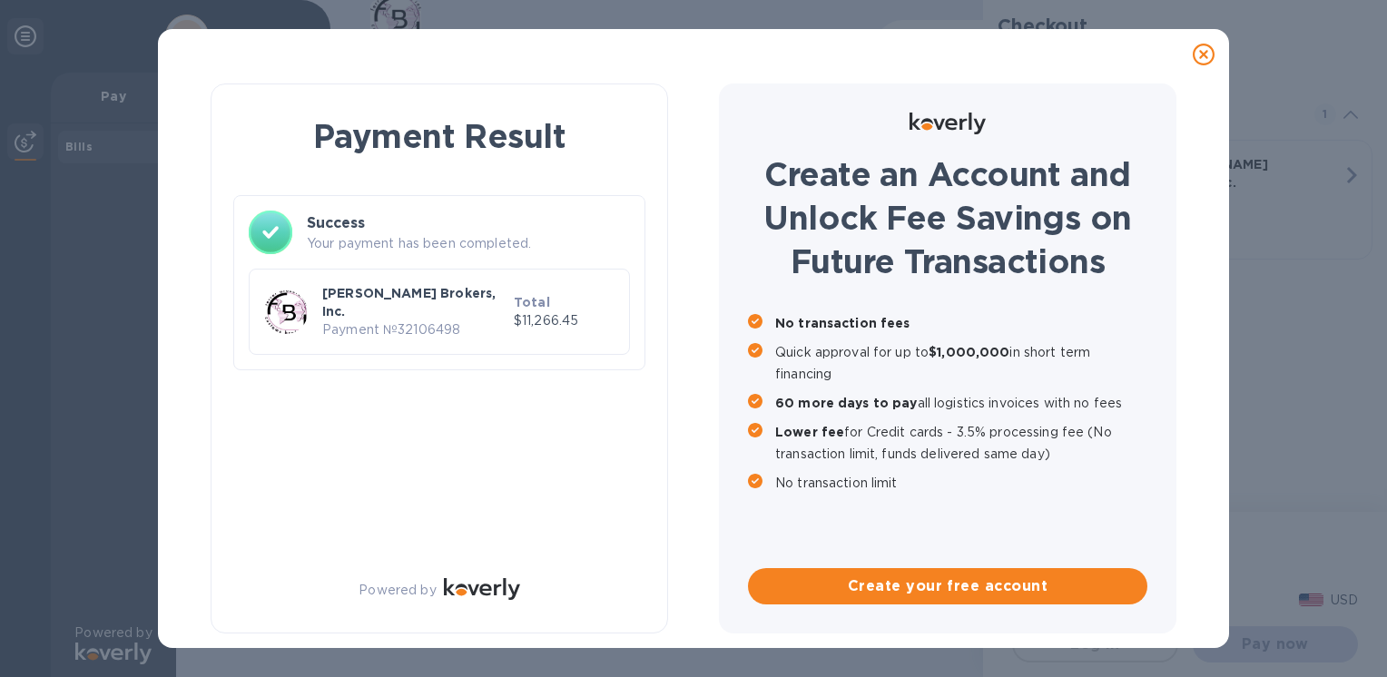
checkbox input "false"
